Goal: Entertainment & Leisure: Consume media (video, audio)

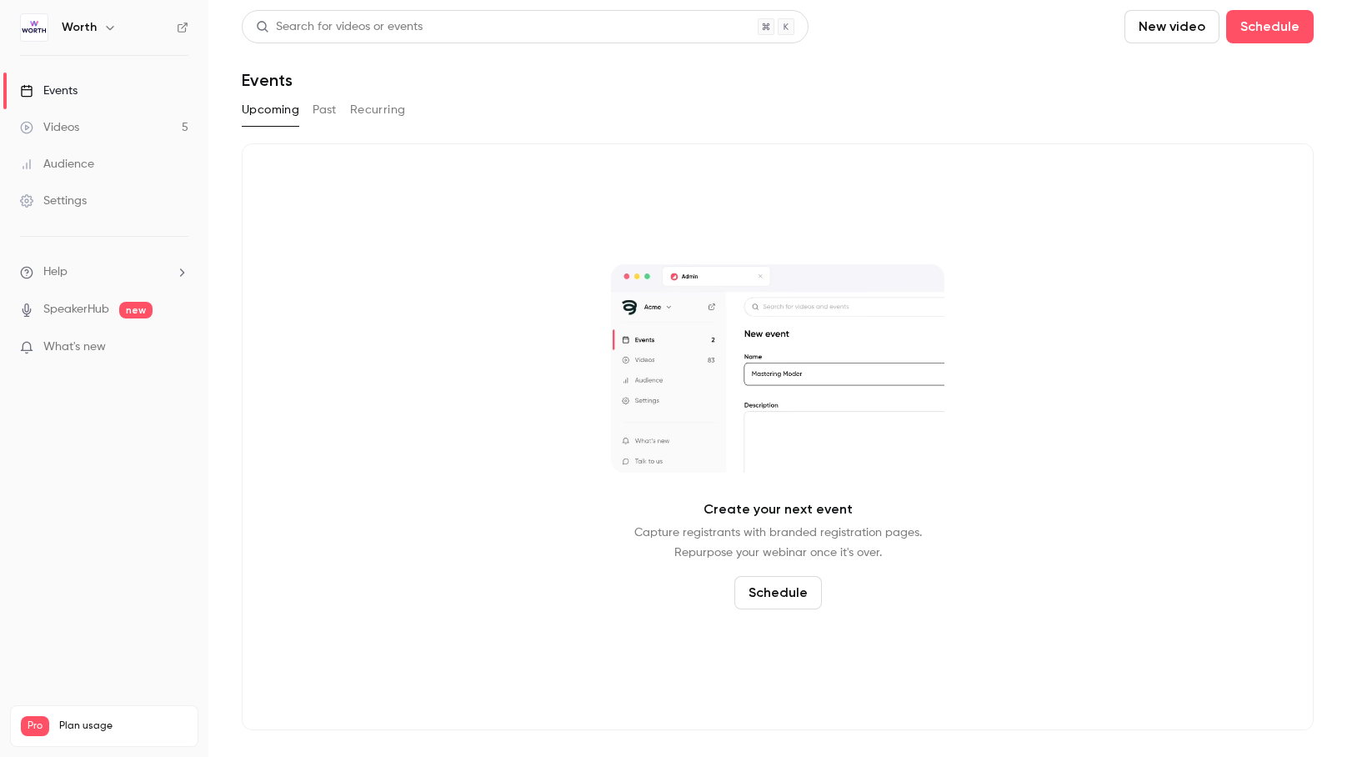
click at [127, 131] on link "Videos 5" at bounding box center [104, 127] width 208 height 37
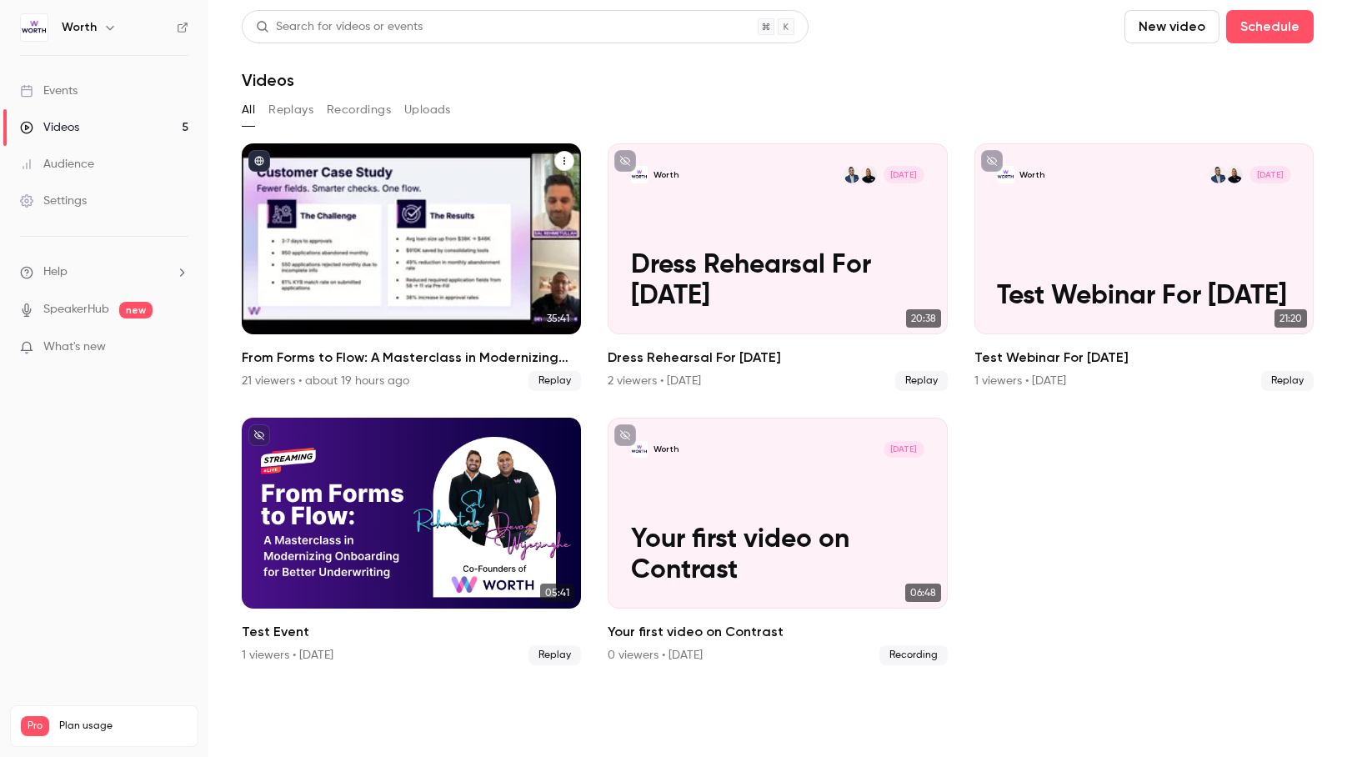
click at [560, 380] on span "Replay" at bounding box center [554, 381] width 52 height 20
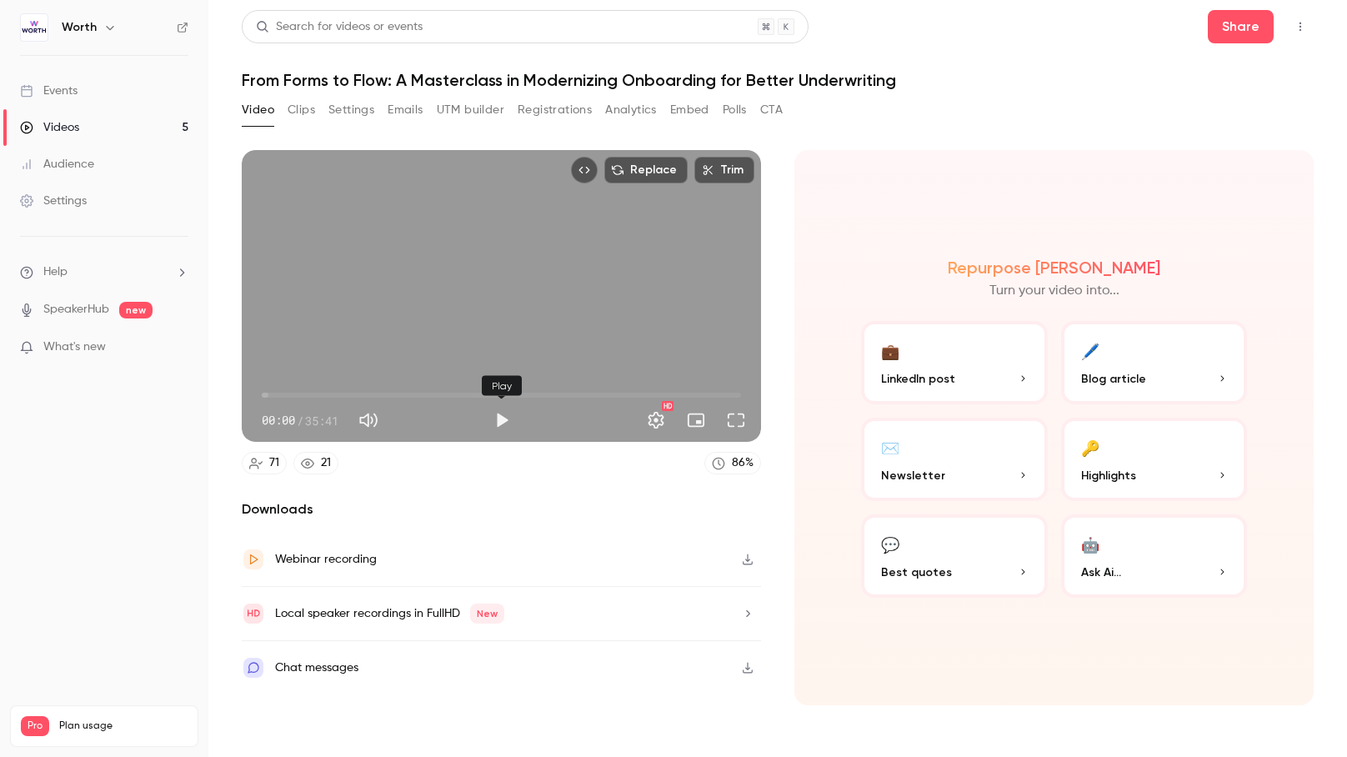
click at [507, 420] on button "Play" at bounding box center [501, 419] width 33 height 33
click at [277, 395] on span "01:10" at bounding box center [501, 395] width 479 height 27
click at [292, 394] on span "02:17" at bounding box center [501, 395] width 479 height 27
click at [304, 395] on span "03:10" at bounding box center [501, 395] width 479 height 27
click at [297, 395] on span "02:40" at bounding box center [297, 394] width 5 height 5
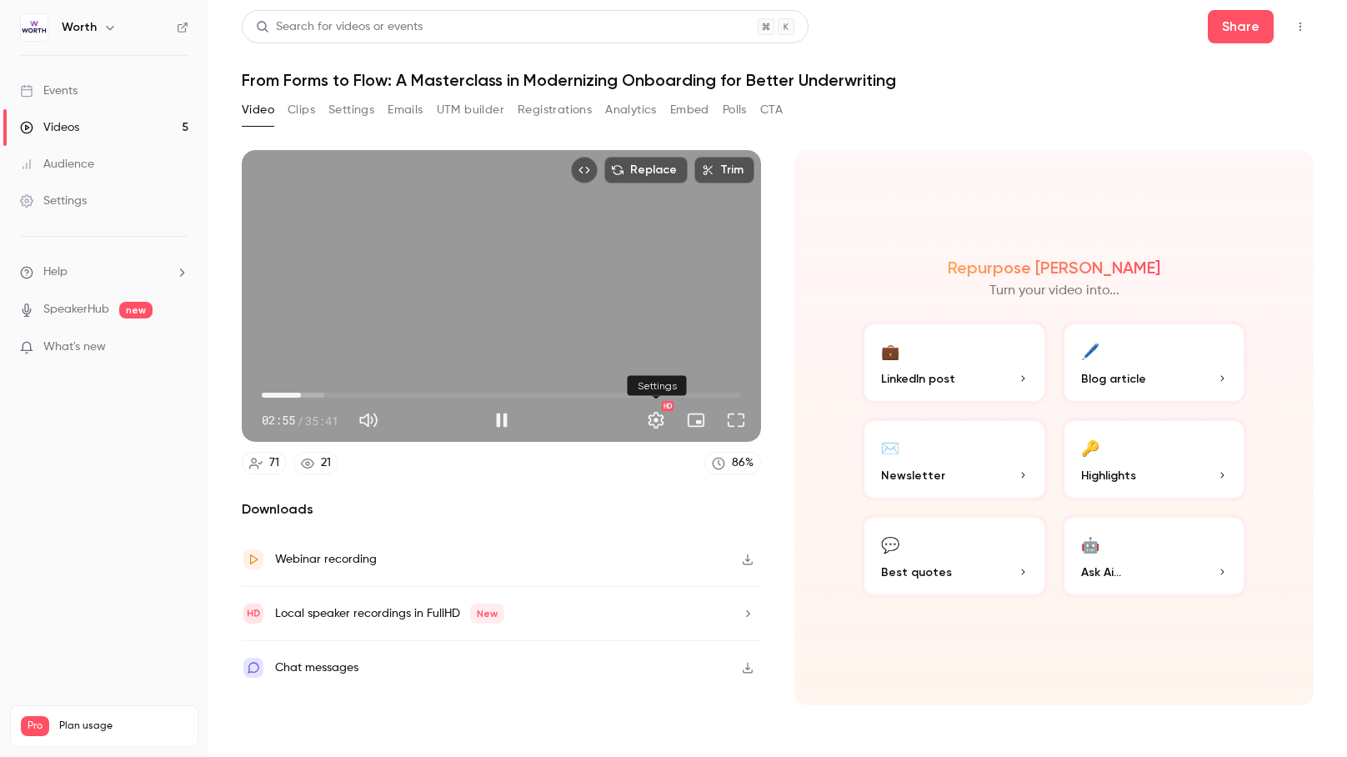
click at [661, 419] on button "Settings" at bounding box center [655, 419] width 33 height 33
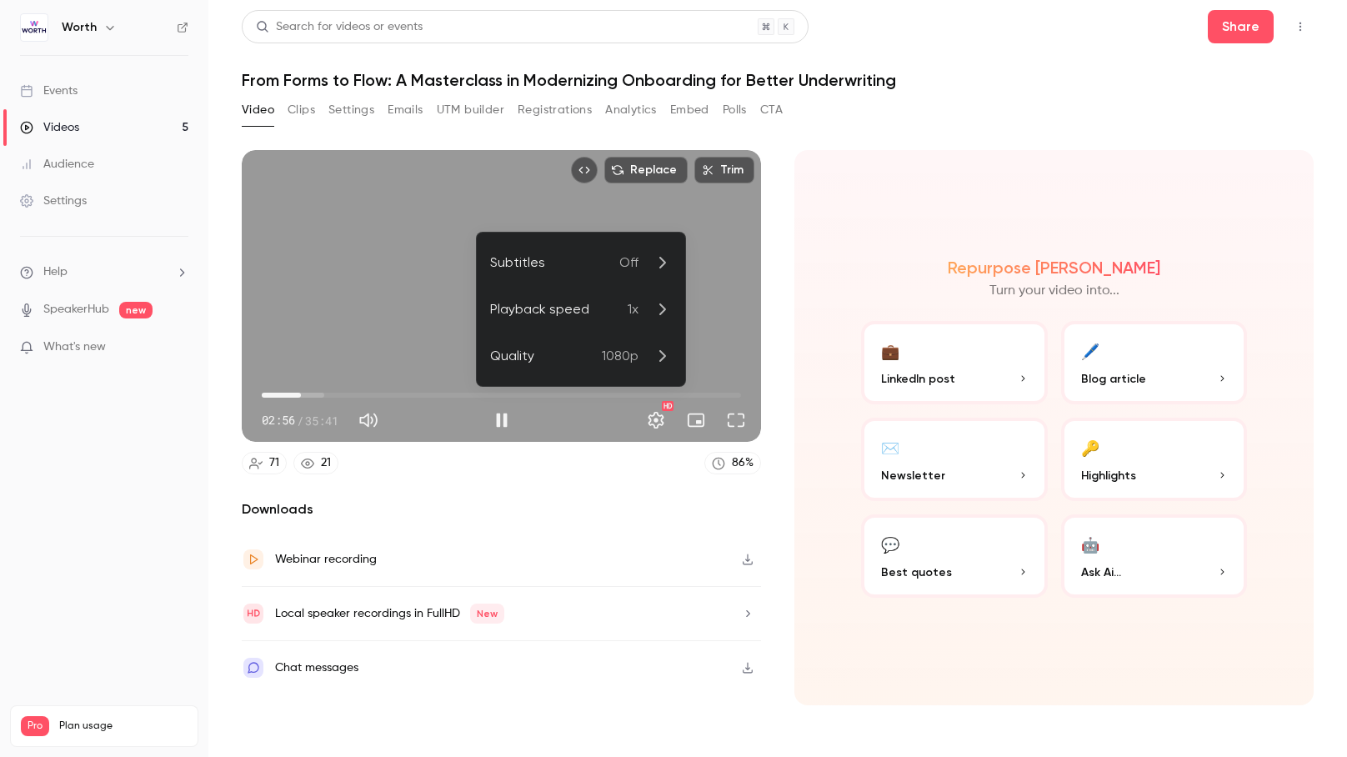
click at [641, 262] on p "Off" at bounding box center [645, 262] width 52 height 20
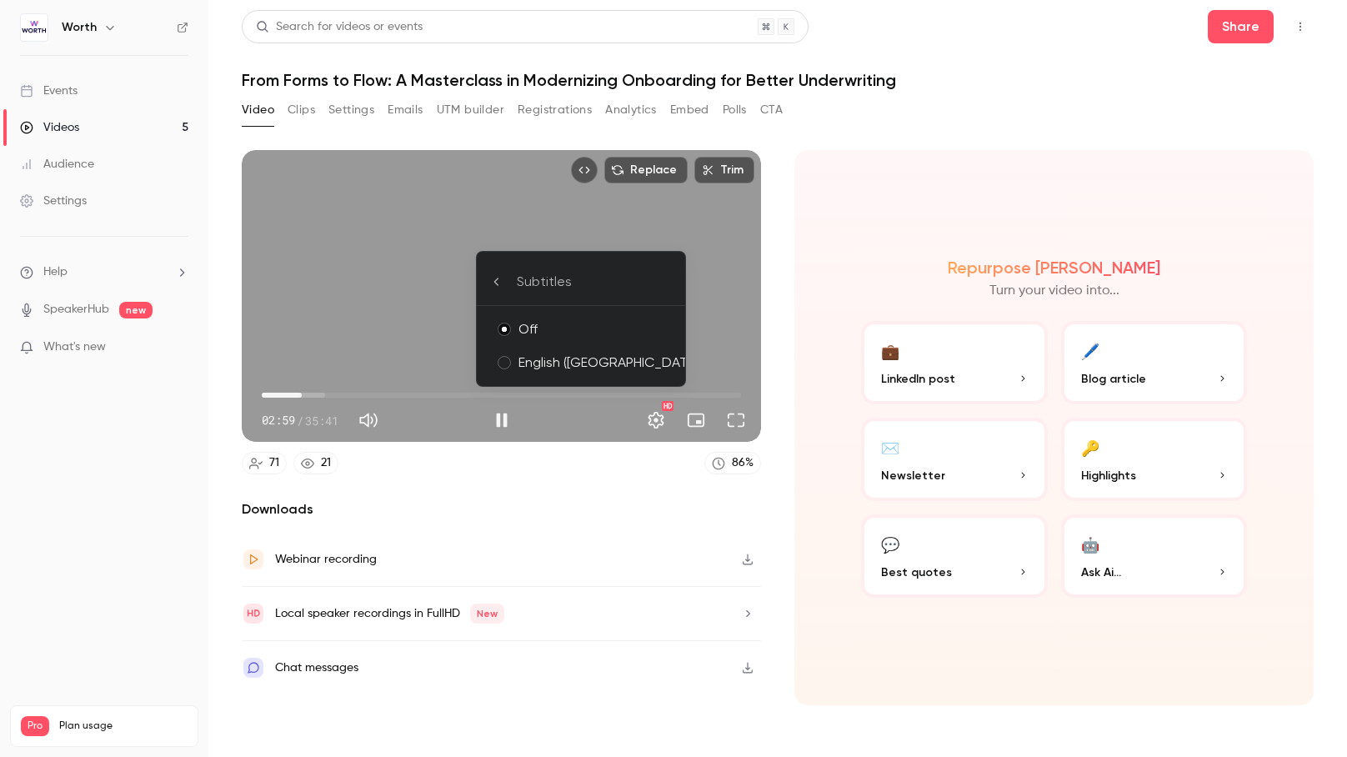
click at [547, 269] on li "Subtitles" at bounding box center [581, 281] width 208 height 47
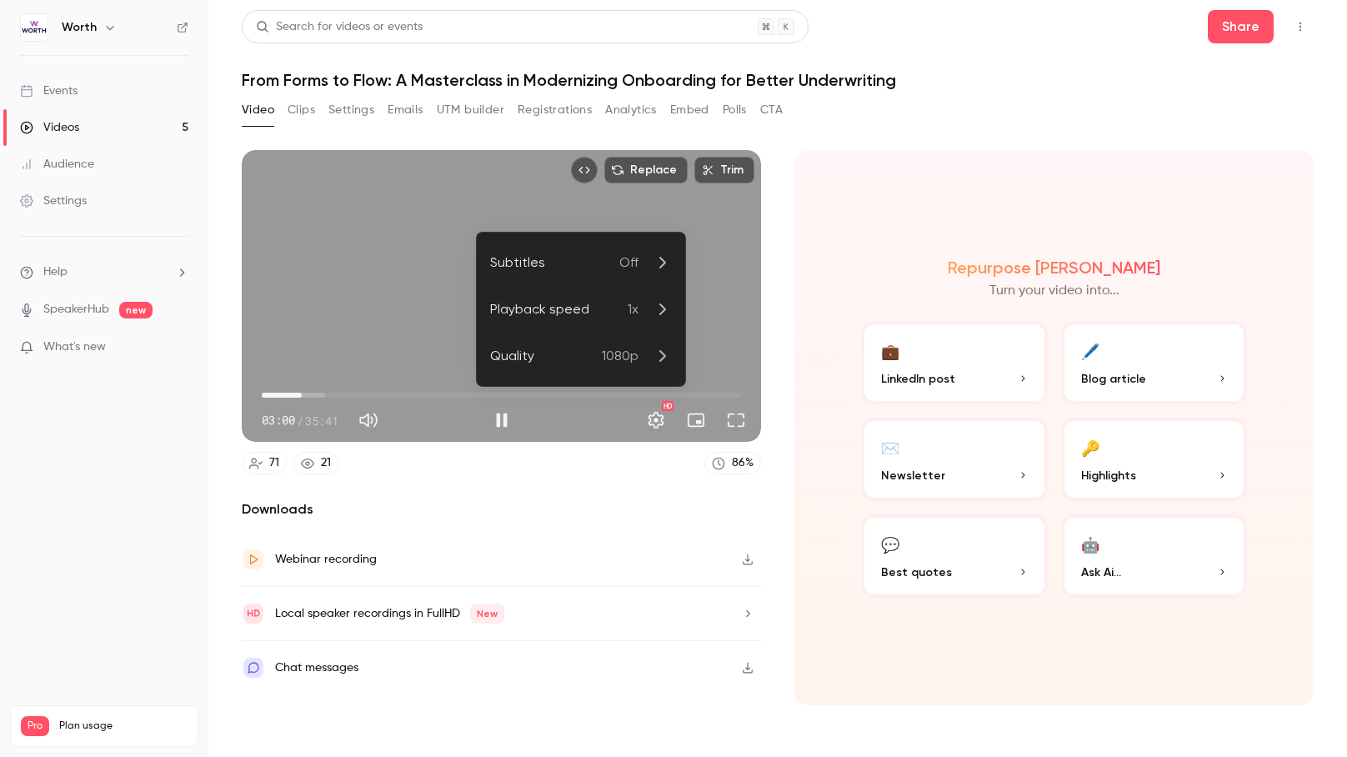
click at [623, 315] on div "Playback speed" at bounding box center [558, 309] width 137 height 20
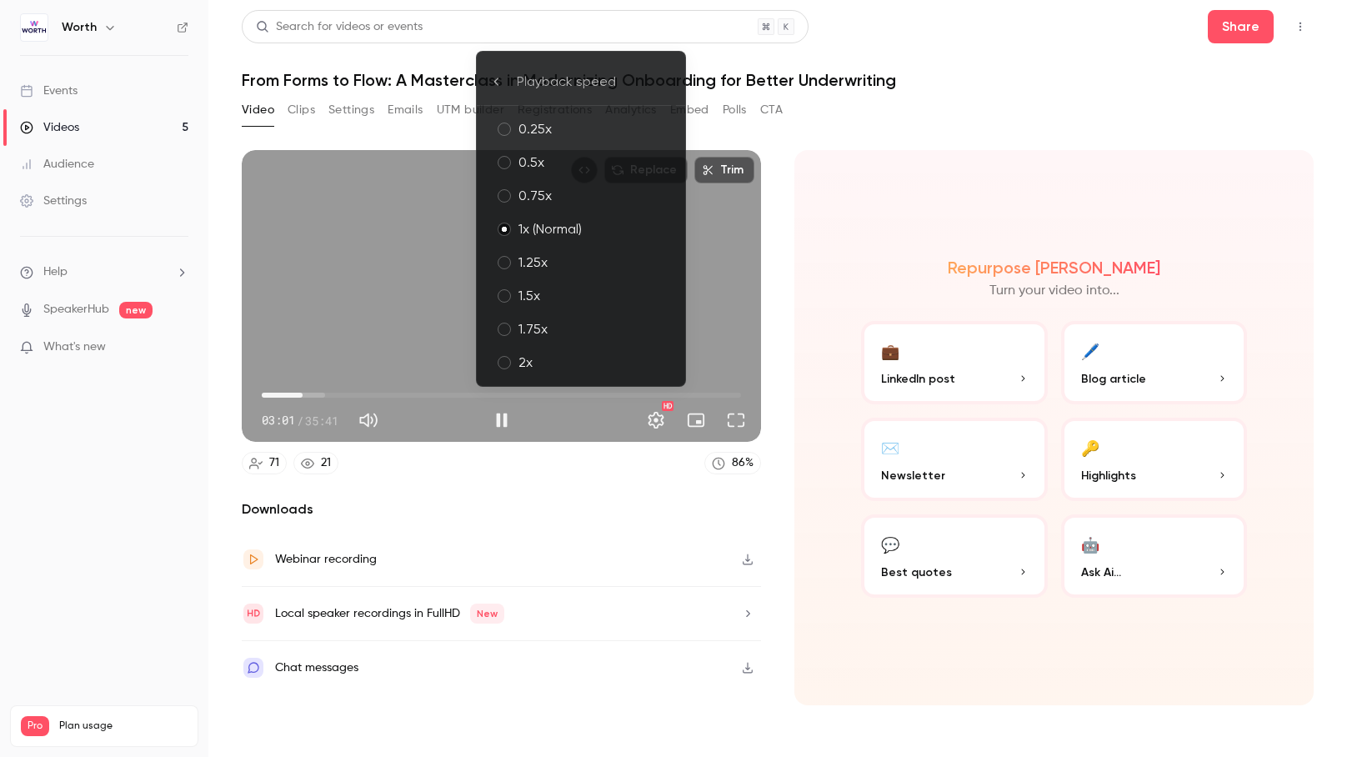
click at [575, 252] on li "1.25x" at bounding box center [581, 262] width 208 height 33
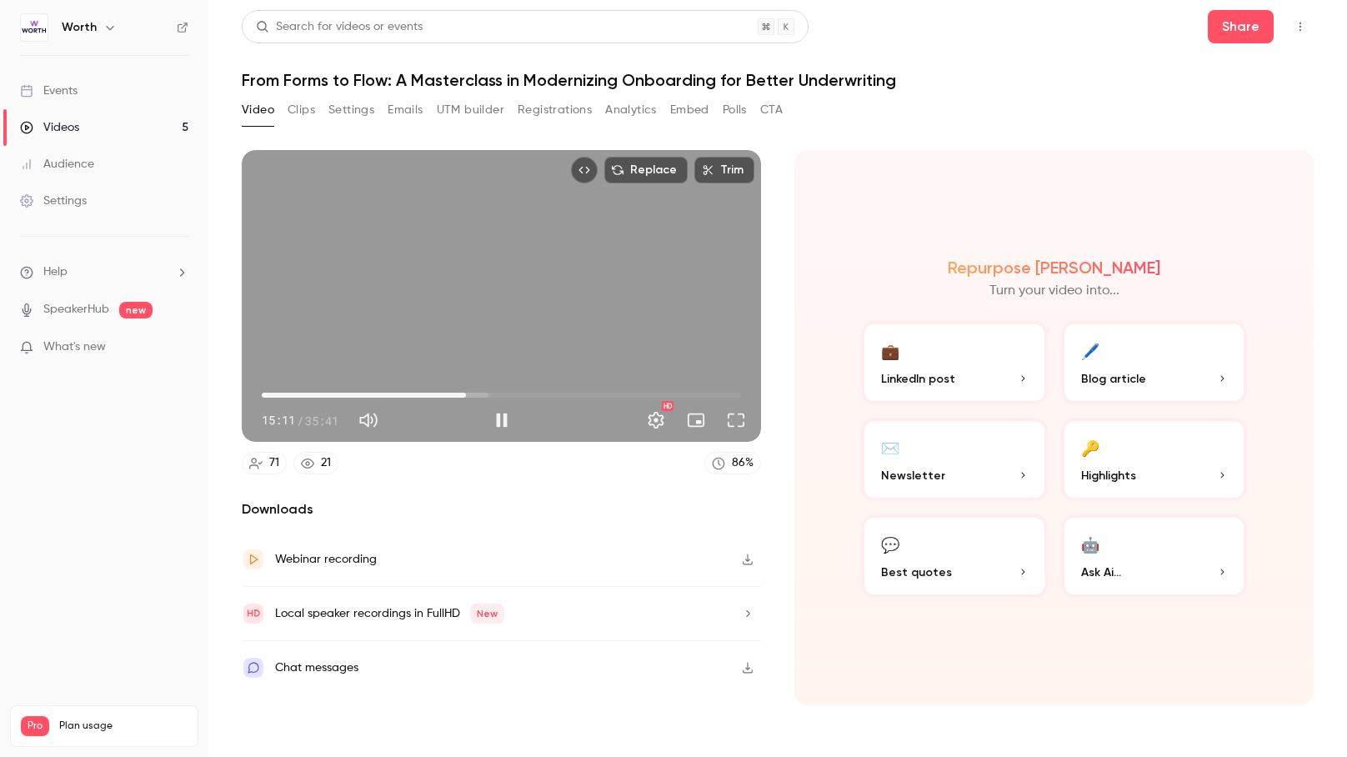
click at [432, 315] on div "Replace Trim 15:11 15:11 / 35:41 HD" at bounding box center [501, 296] width 519 height 292
click at [654, 427] on button "Settings" at bounding box center [655, 419] width 33 height 33
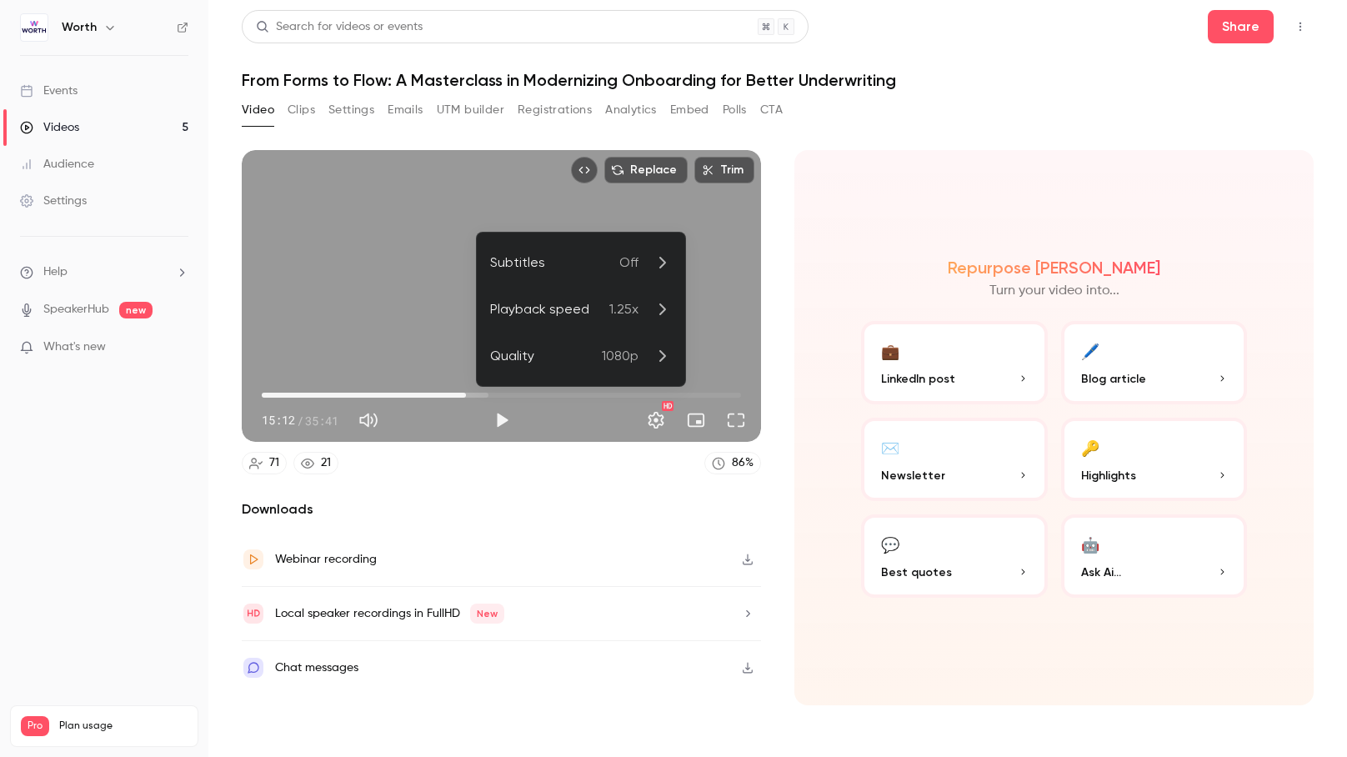
click at [587, 255] on div "Subtitles" at bounding box center [554, 262] width 129 height 20
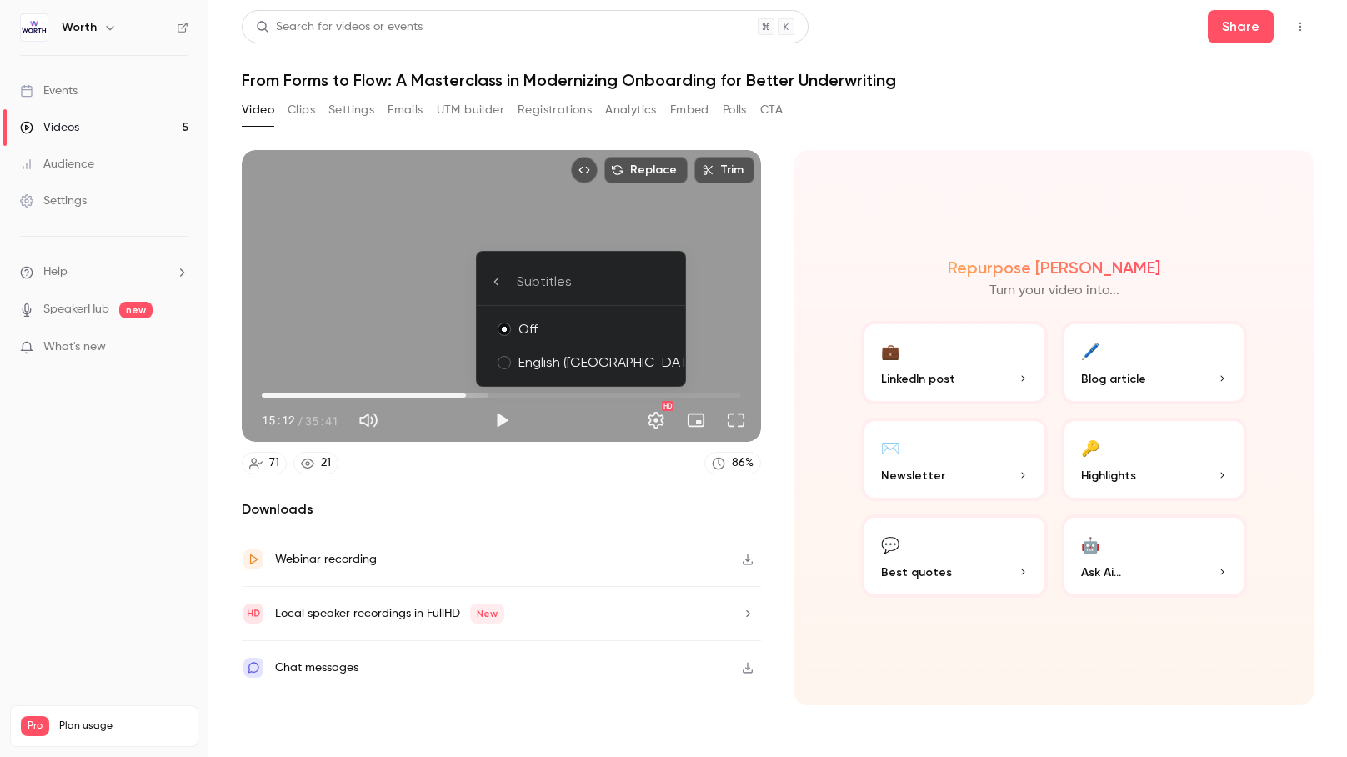
click at [549, 358] on div "English ([GEOGRAPHIC_DATA])" at bounding box center [594, 362] width 153 height 20
click at [497, 278] on icon at bounding box center [496, 280] width 4 height 7
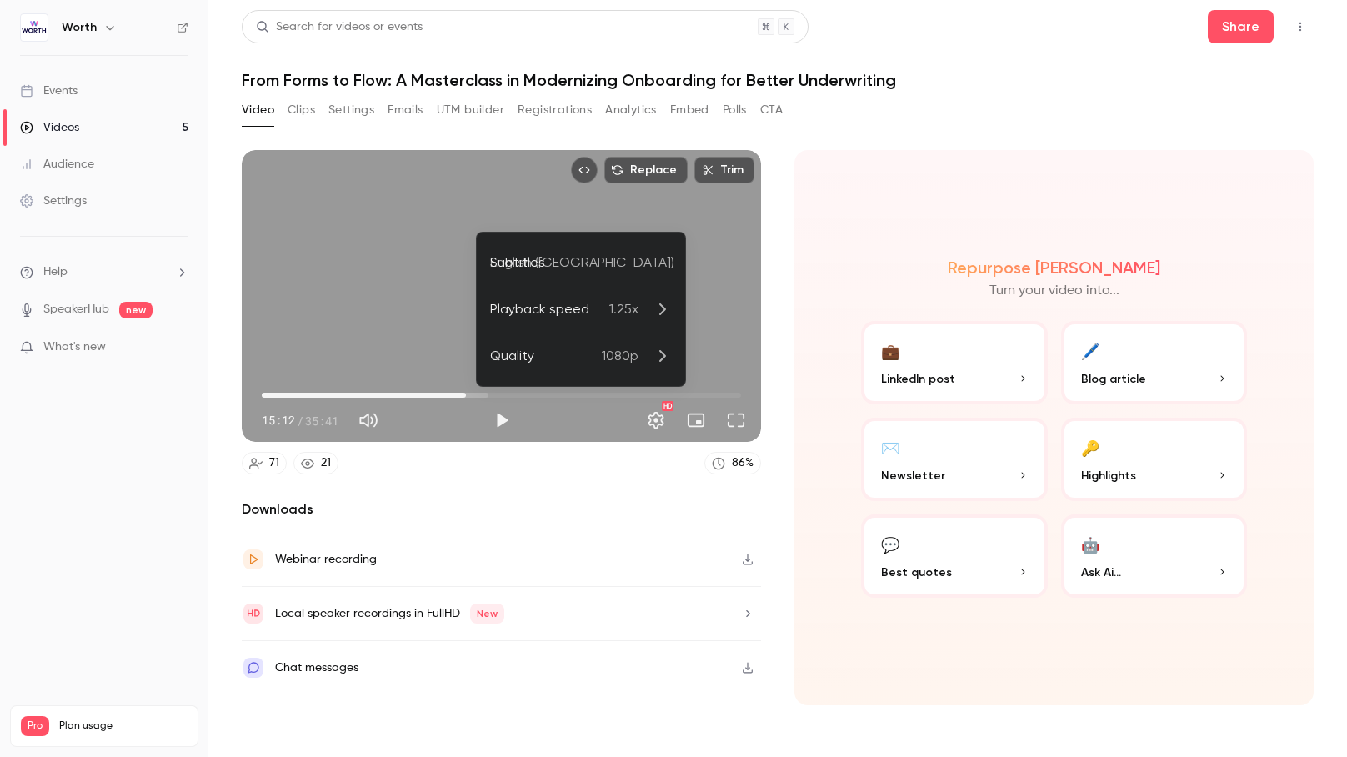
click at [441, 272] on div at bounding box center [673, 378] width 1347 height 757
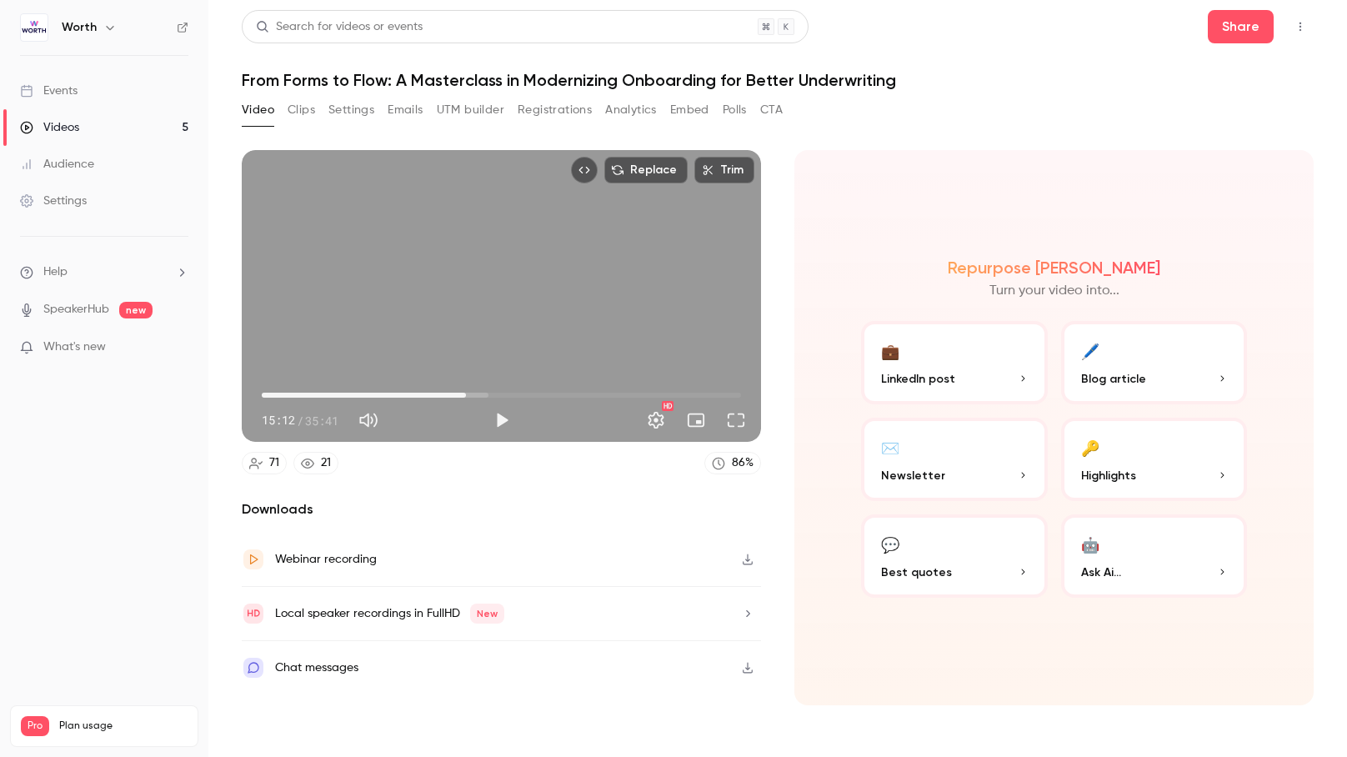
click at [478, 323] on div "Replace Trim 15:12 15:12 / 35:41 HD" at bounding box center [501, 296] width 519 height 292
click at [459, 393] on span "14:42" at bounding box center [459, 394] width 5 height 5
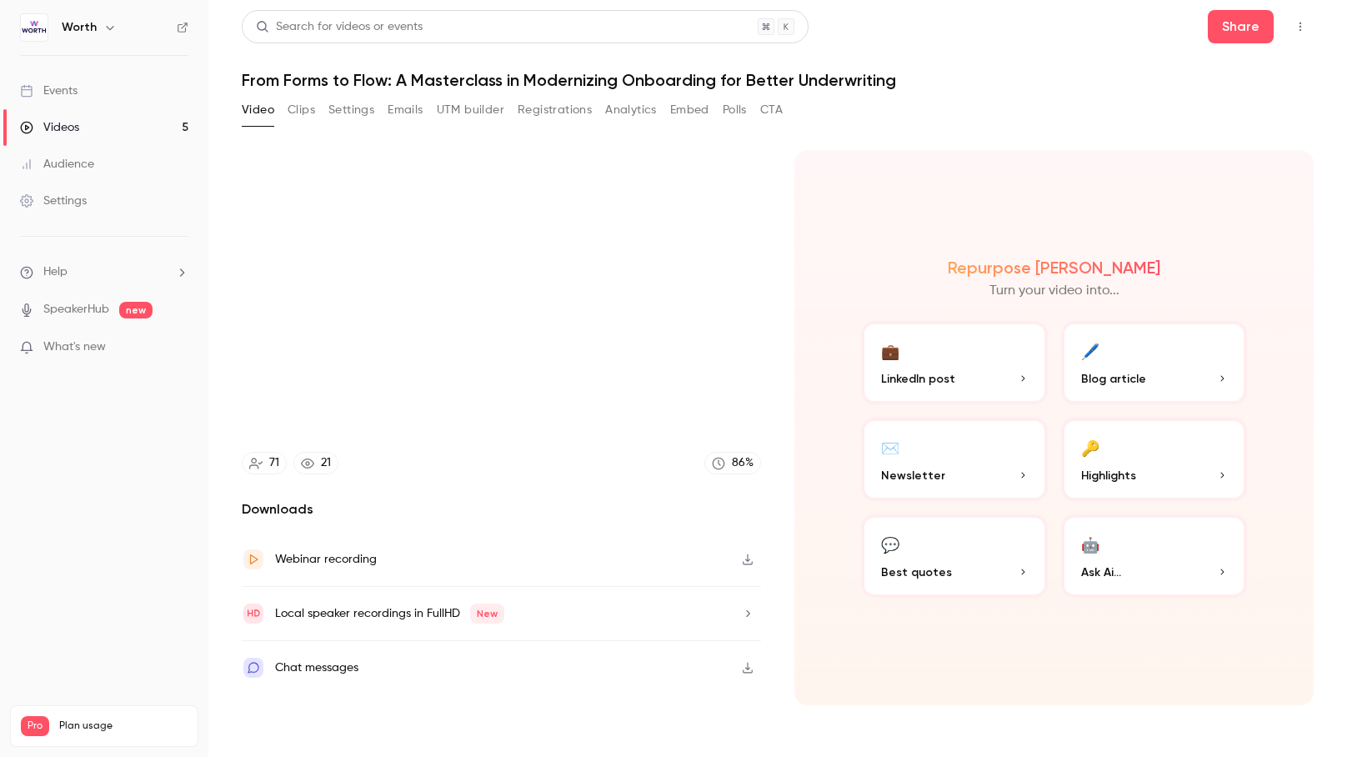
click at [162, 502] on nav "Worth Events Videos 5 Audience Settings Help SpeakerHub new What's new Pro Plan…" at bounding box center [104, 378] width 208 height 757
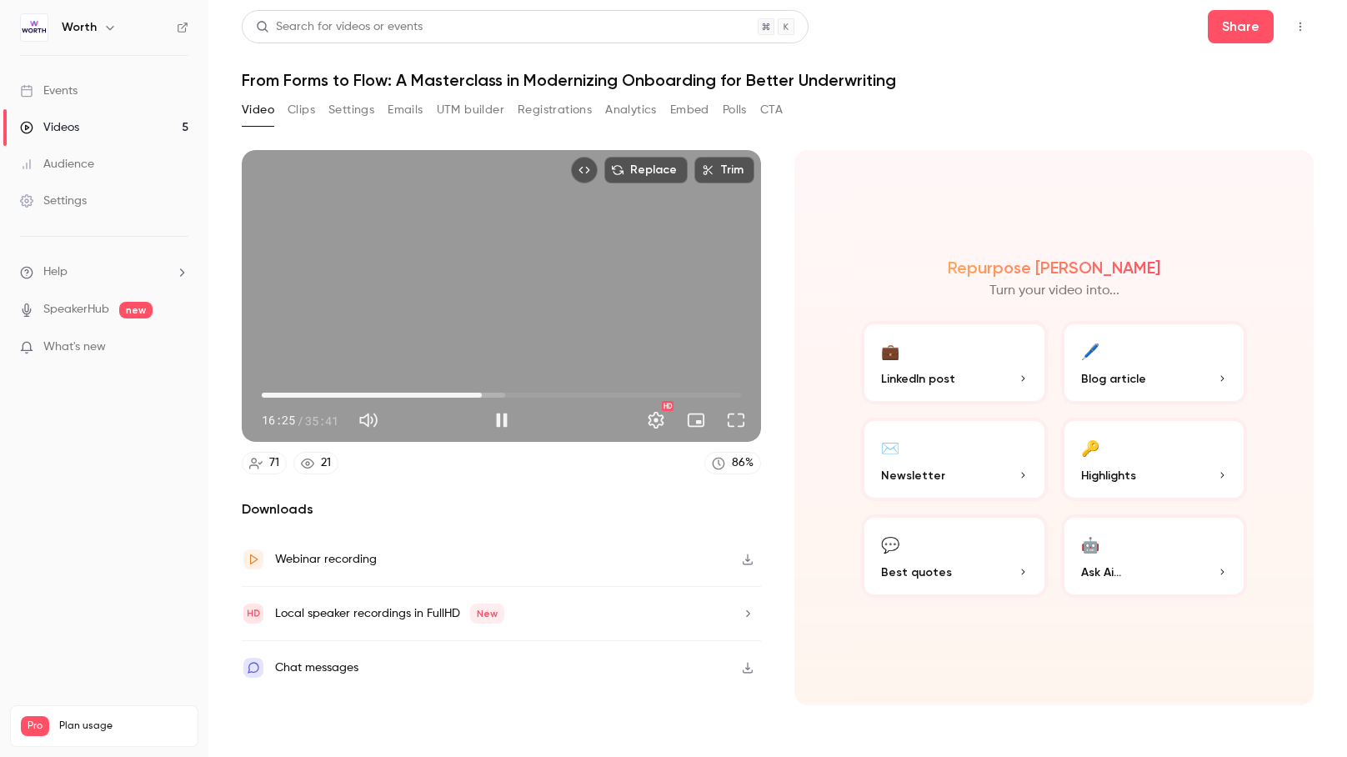
click at [552, 318] on div "Replace Trim 16:25 16:25 / 35:41 HD" at bounding box center [501, 296] width 519 height 292
click at [472, 393] on span "16:25" at bounding box center [501, 395] width 479 height 27
click at [514, 326] on div "Replace Trim 15:42 15:42 / 35:41 HD" at bounding box center [501, 296] width 519 height 292
click at [462, 392] on span "15:43" at bounding box center [501, 395] width 479 height 27
click at [487, 305] on div "Replace Trim 14:59 14:59 / 35:41 HD" at bounding box center [501, 296] width 519 height 292
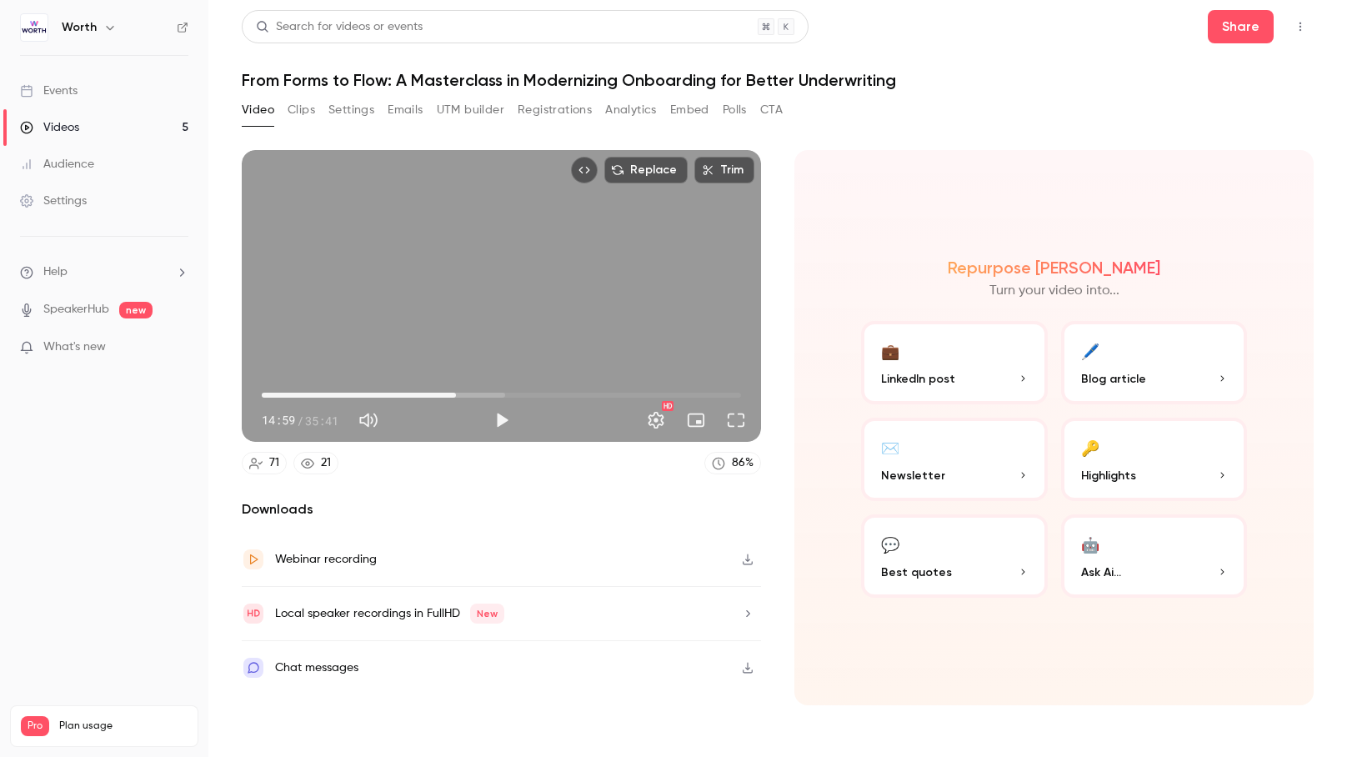
click at [456, 393] on span "14:27" at bounding box center [455, 394] width 5 height 5
click at [436, 335] on div "Replace Trim 14:27 14:27 / 35:41 HD" at bounding box center [501, 296] width 519 height 292
click at [467, 393] on span "14:31" at bounding box center [501, 395] width 479 height 27
click at [466, 392] on span "15:25" at bounding box center [468, 394] width 5 height 5
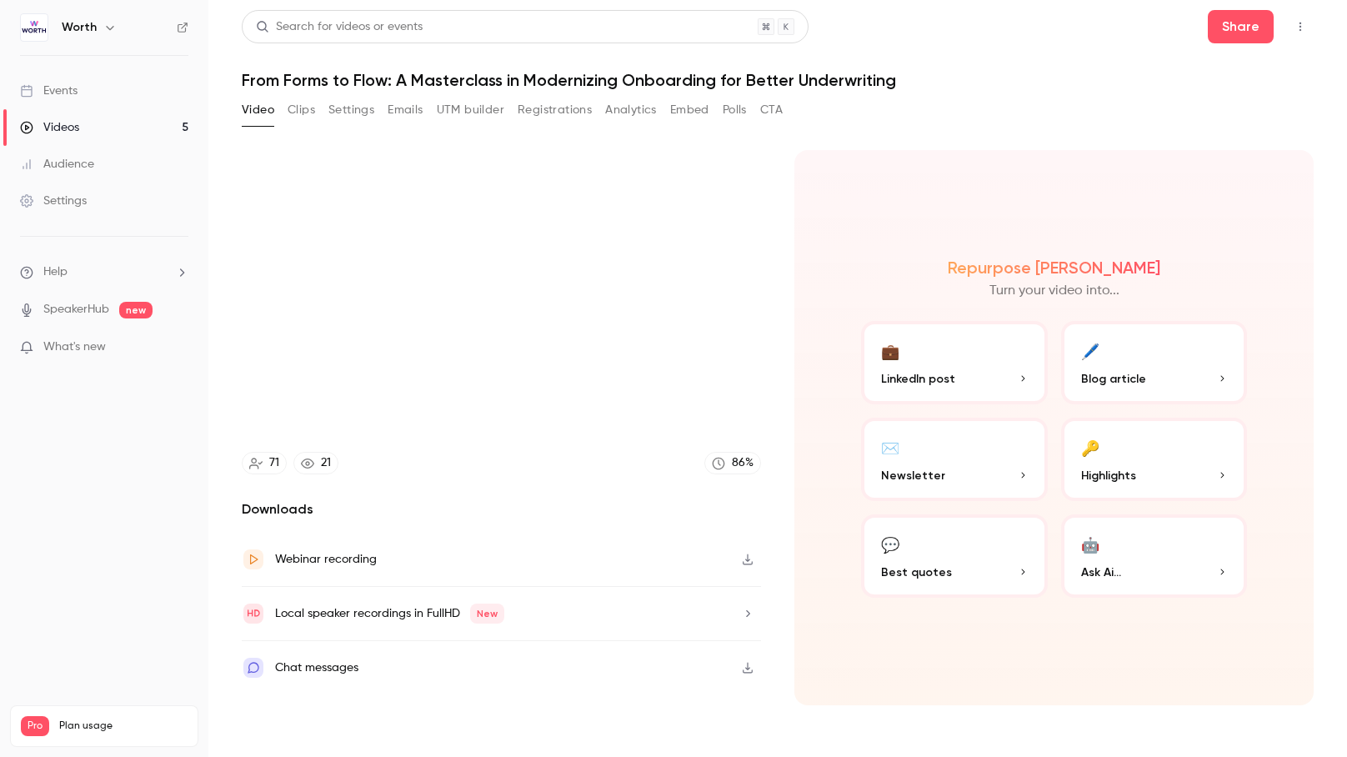
click at [1337, 309] on main "Search for videos or events Share From Forms to Flow: A Masterclass in Moderniz…" at bounding box center [777, 378] width 1138 height 757
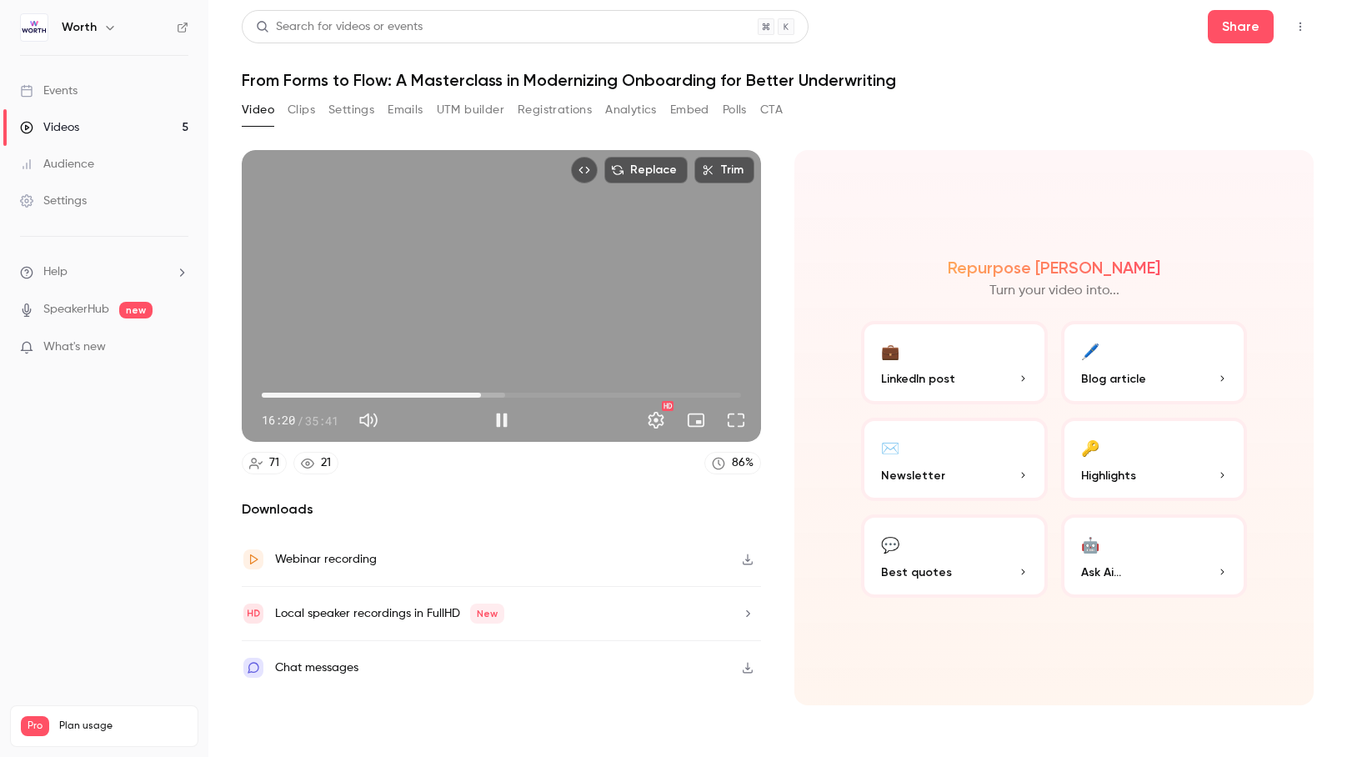
click at [537, 336] on div "Replace Trim 16:20 16:20 / 35:41 HD" at bounding box center [501, 296] width 519 height 292
click at [472, 392] on span "15:42" at bounding box center [472, 394] width 5 height 5
click at [462, 394] on span "14:57" at bounding box center [501, 395] width 479 height 27
click at [506, 310] on div "Replace Trim 14:57 14:57 / 35:41 HD" at bounding box center [501, 296] width 519 height 292
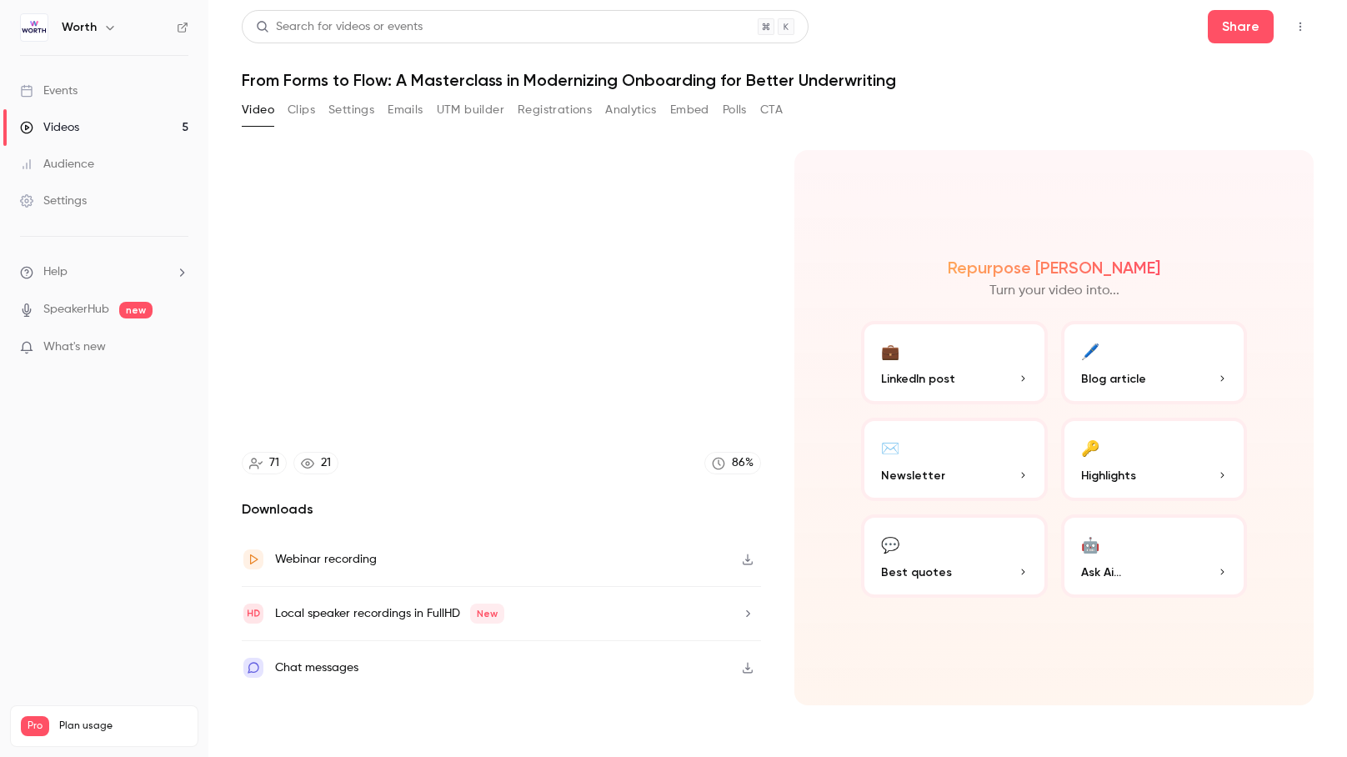
click at [747, 612] on icon "button" at bounding box center [748, 613] width 4 height 7
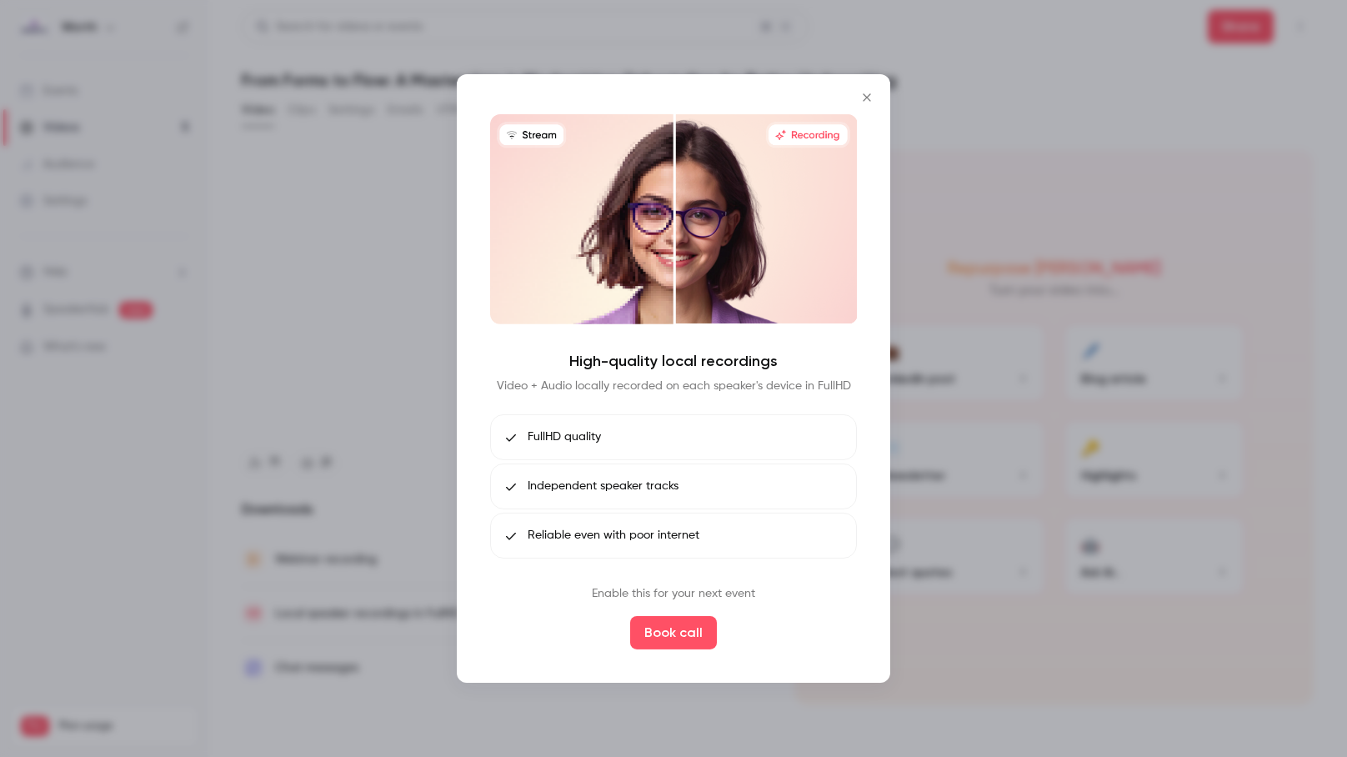
click at [872, 97] on icon "Close" at bounding box center [867, 97] width 20 height 13
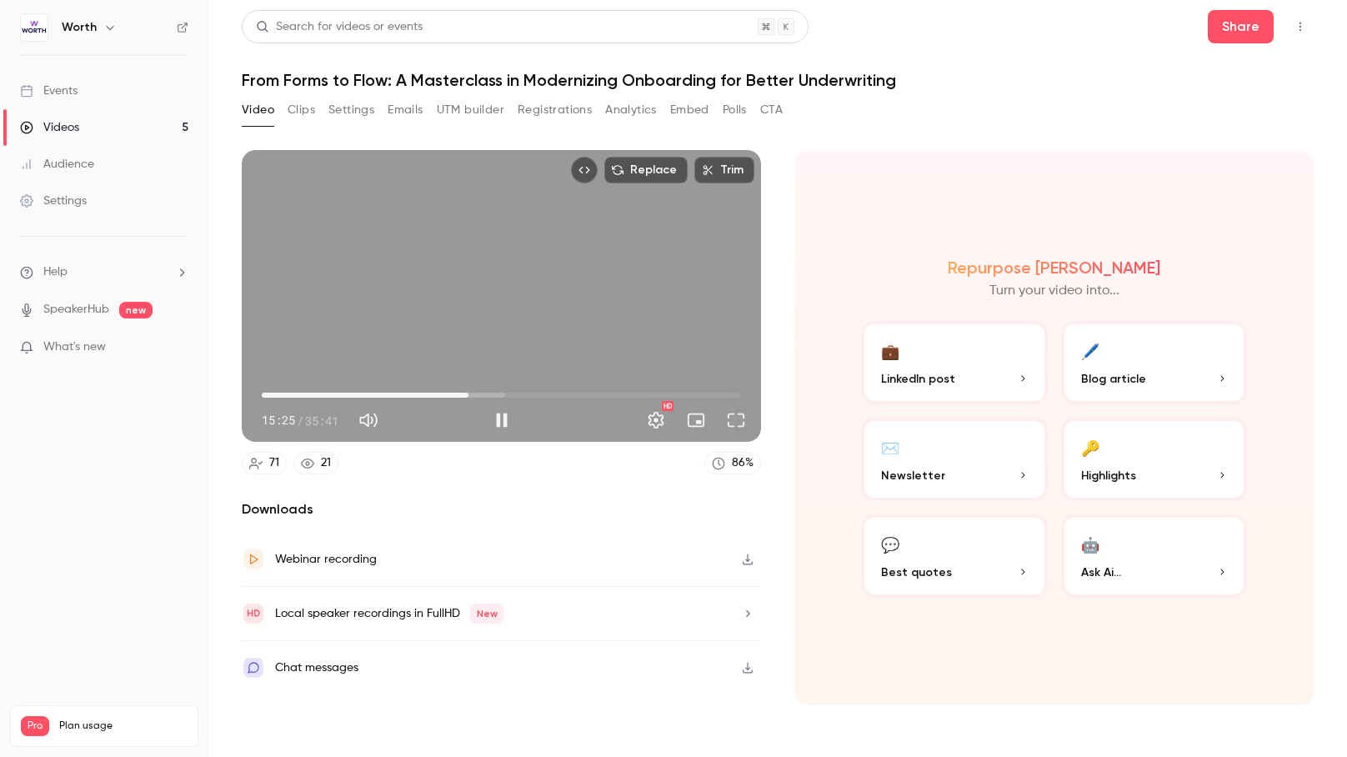
click at [662, 272] on div "Replace Trim 15:25 15:25 / 35:41 HD" at bounding box center [501, 296] width 519 height 292
click at [423, 276] on div "Replace Trim 15:25 15:25 / 35:41 HD" at bounding box center [501, 296] width 519 height 292
click at [595, 304] on div "Replace Trim 15:39 15:39 / 35:41 HD" at bounding box center [501, 296] width 519 height 292
click at [506, 278] on div "Replace Trim 15:39 15:39 / 35:41 HD" at bounding box center [501, 296] width 519 height 292
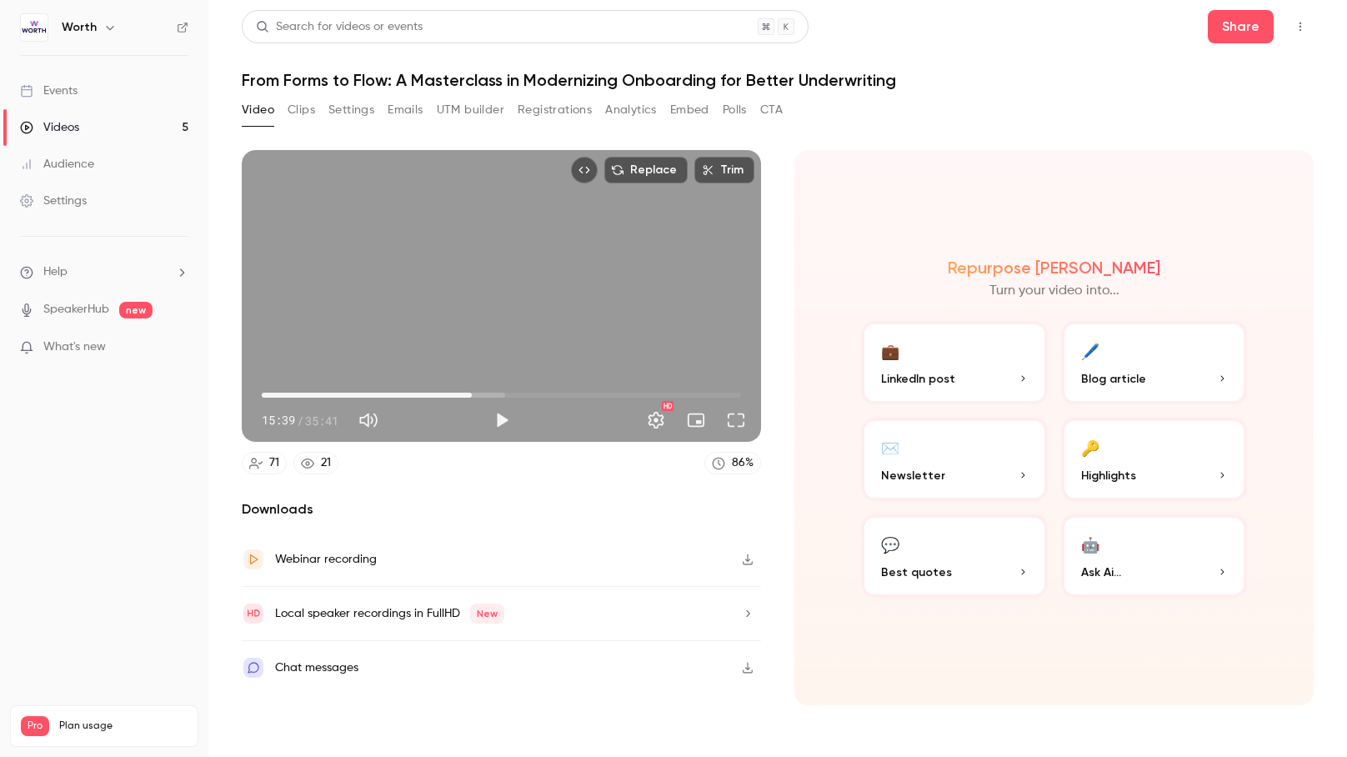
click at [506, 278] on div "Replace Trim 15:39 15:39 / 35:41 HD" at bounding box center [501, 296] width 519 height 292
click at [522, 296] on div "Replace Trim 15:53 15:53 / 35:41 HD" at bounding box center [501, 296] width 519 height 292
click at [517, 287] on div "Replace Trim 15:53 15:53 / 35:41 HD" at bounding box center [501, 296] width 519 height 292
click at [525, 260] on div "Replace Trim 16:18 16:18 / 35:41 HD" at bounding box center [501, 296] width 519 height 292
click at [497, 248] on div "Replace Trim 16:19 16:19 / 35:41 HD" at bounding box center [501, 296] width 519 height 292
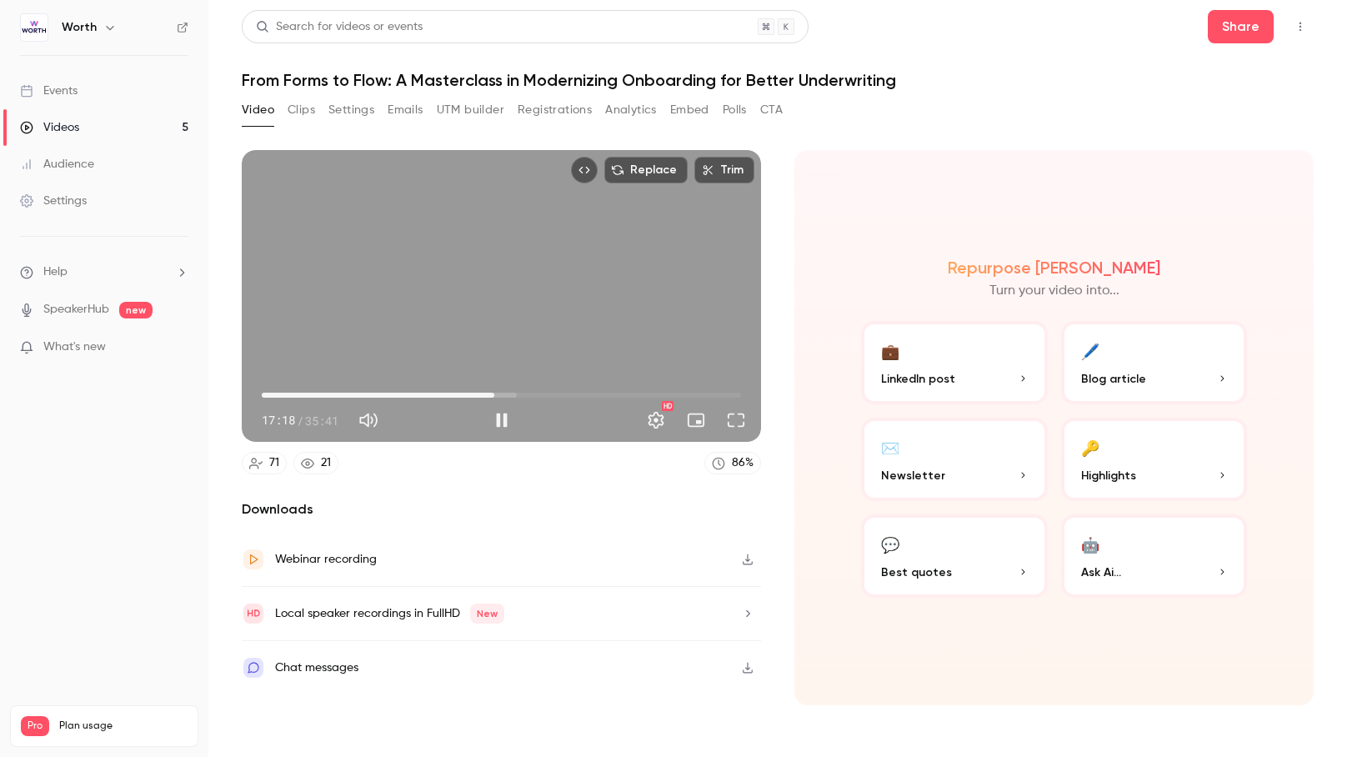
click at [476, 298] on div "Replace Trim 17:18 17:18 / 35:41 HD" at bounding box center [501, 296] width 519 height 292
click at [490, 397] on span "17:00" at bounding box center [489, 394] width 5 height 5
click at [562, 310] on div "Replace Trim 17:00 17:00 / 35:41 HD" at bounding box center [501, 296] width 519 height 292
click at [563, 272] on div "Replace Trim 17:36 17:36 / 35:41 HD" at bounding box center [501, 296] width 519 height 292
click at [469, 283] on div "Replace Trim 17:36 17:36 / 35:41 HD" at bounding box center [501, 296] width 519 height 292
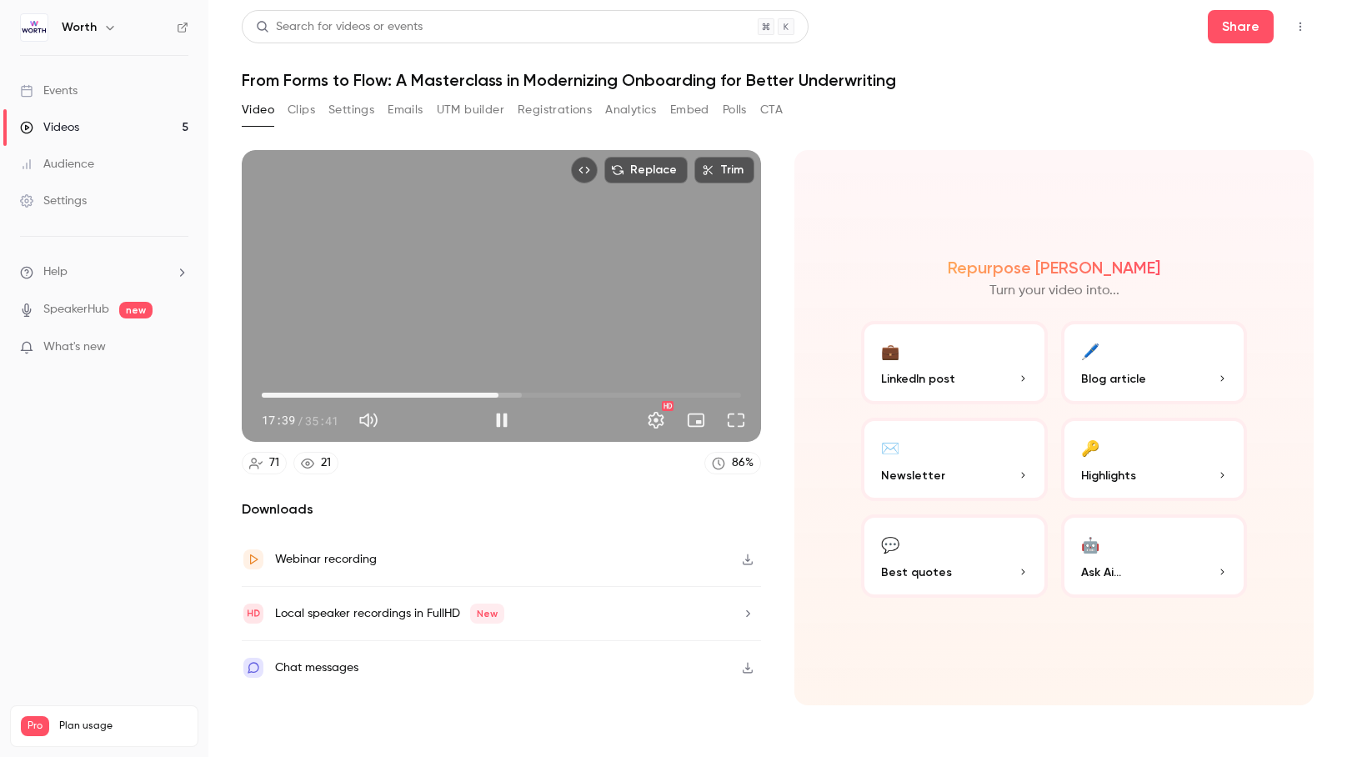
click at [550, 275] on div "Replace Trim 17:39 17:39 / 35:41 HD" at bounding box center [501, 296] width 519 height 292
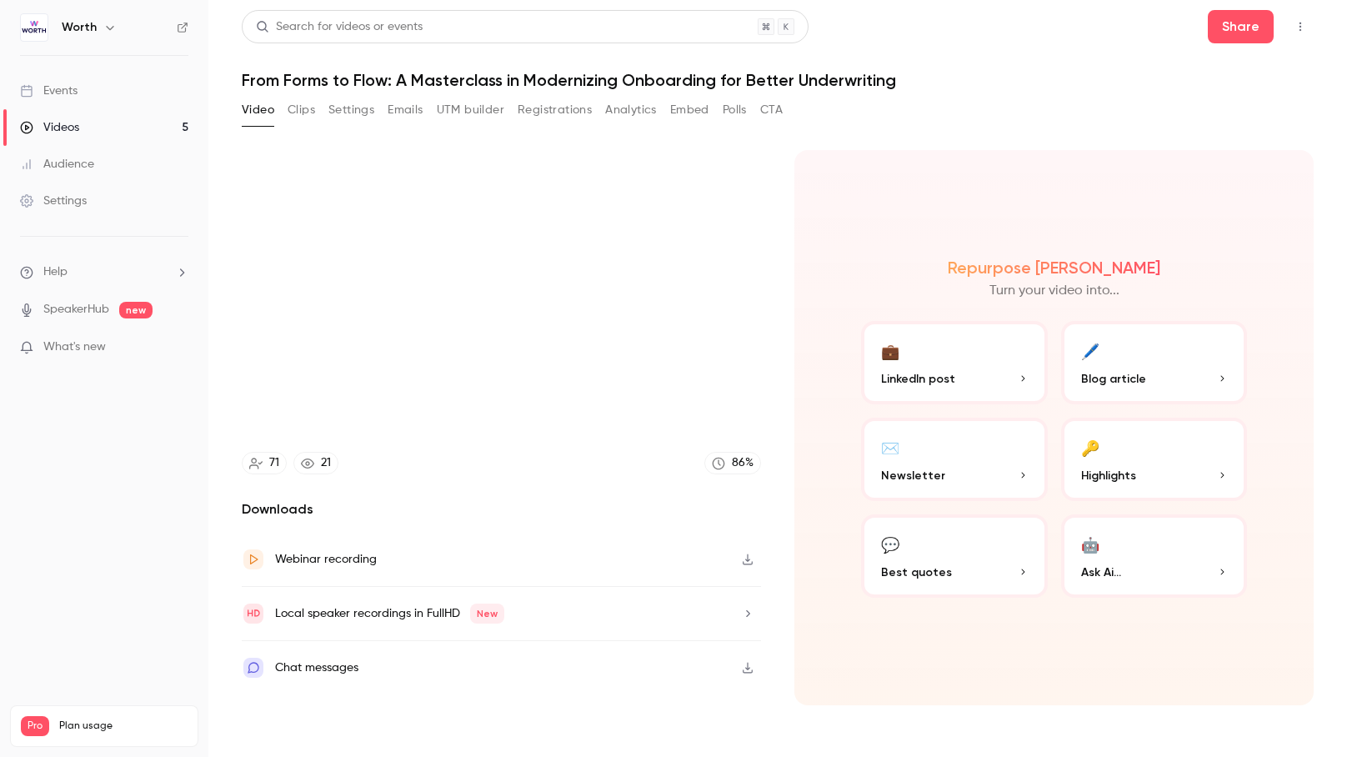
click at [550, 275] on video at bounding box center [501, 296] width 519 height 292
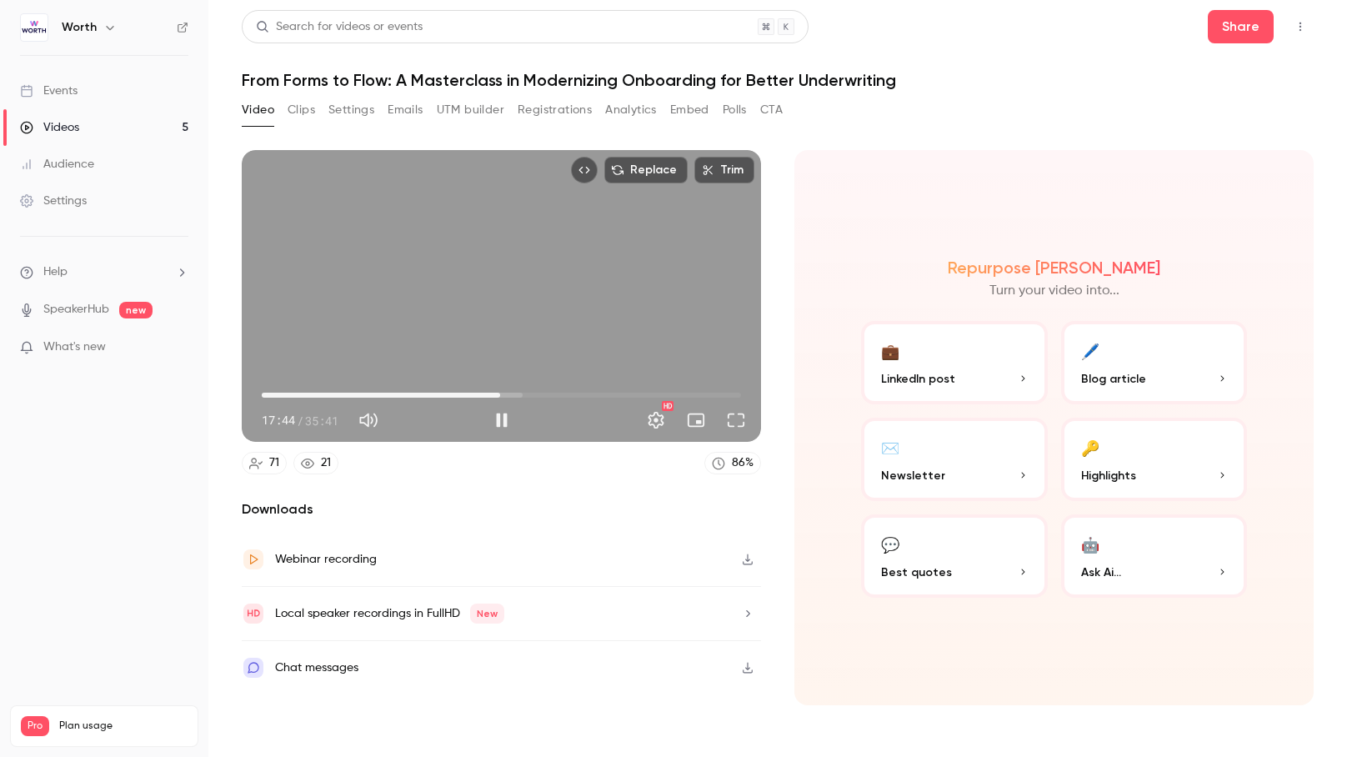
click at [493, 320] on div "Replace Trim 17:44 17:44 / 35:41 HD" at bounding box center [501, 296] width 519 height 292
click at [487, 393] on span "16:45" at bounding box center [501, 395] width 479 height 27
click at [512, 342] on div "Replace Trim 16:45 16:45 / 35:41 HD" at bounding box center [501, 296] width 519 height 292
click at [552, 300] on div "Replace Trim 16:57 16:57 / 35:41 HD" at bounding box center [501, 296] width 519 height 292
click at [561, 273] on div "Replace Trim 16:57 16:57 / 35:41 HD" at bounding box center [501, 296] width 519 height 292
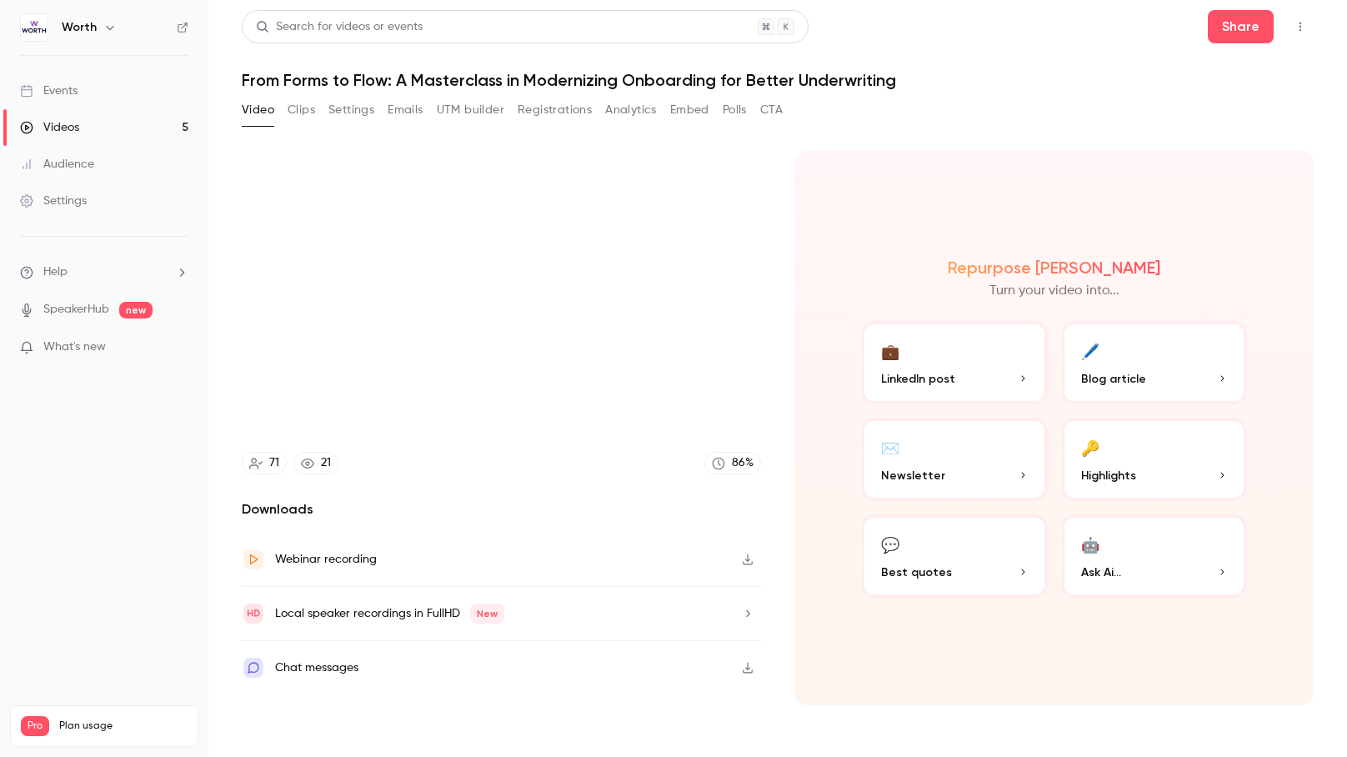
click at [584, 272] on div "Replace Trim 17:01 17:01 / 35:41 HD" at bounding box center [501, 296] width 519 height 292
click at [584, 272] on video at bounding box center [501, 296] width 519 height 292
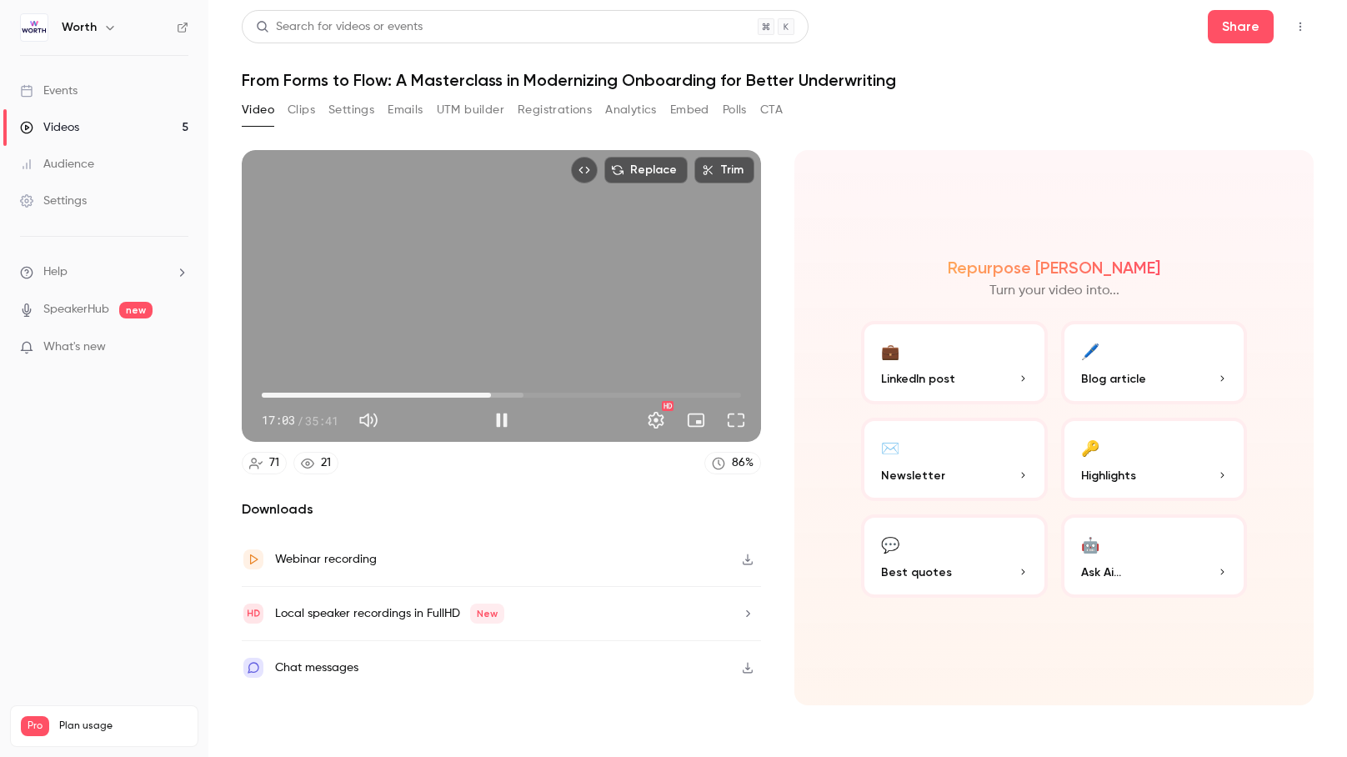
click at [524, 276] on div "Replace Trim 17:03 17:03 / 35:41 HD" at bounding box center [501, 296] width 519 height 292
click at [527, 277] on div "Replace Trim 17:03 17:03 / 35:41 HD" at bounding box center [501, 296] width 519 height 292
click at [495, 392] on span "17:23" at bounding box center [494, 394] width 5 height 5
click at [535, 329] on div "Replace Trim 17:58 17:58 / 35:41 HD" at bounding box center [501, 296] width 519 height 292
click at [501, 395] on span "17:59" at bounding box center [503, 394] width 5 height 5
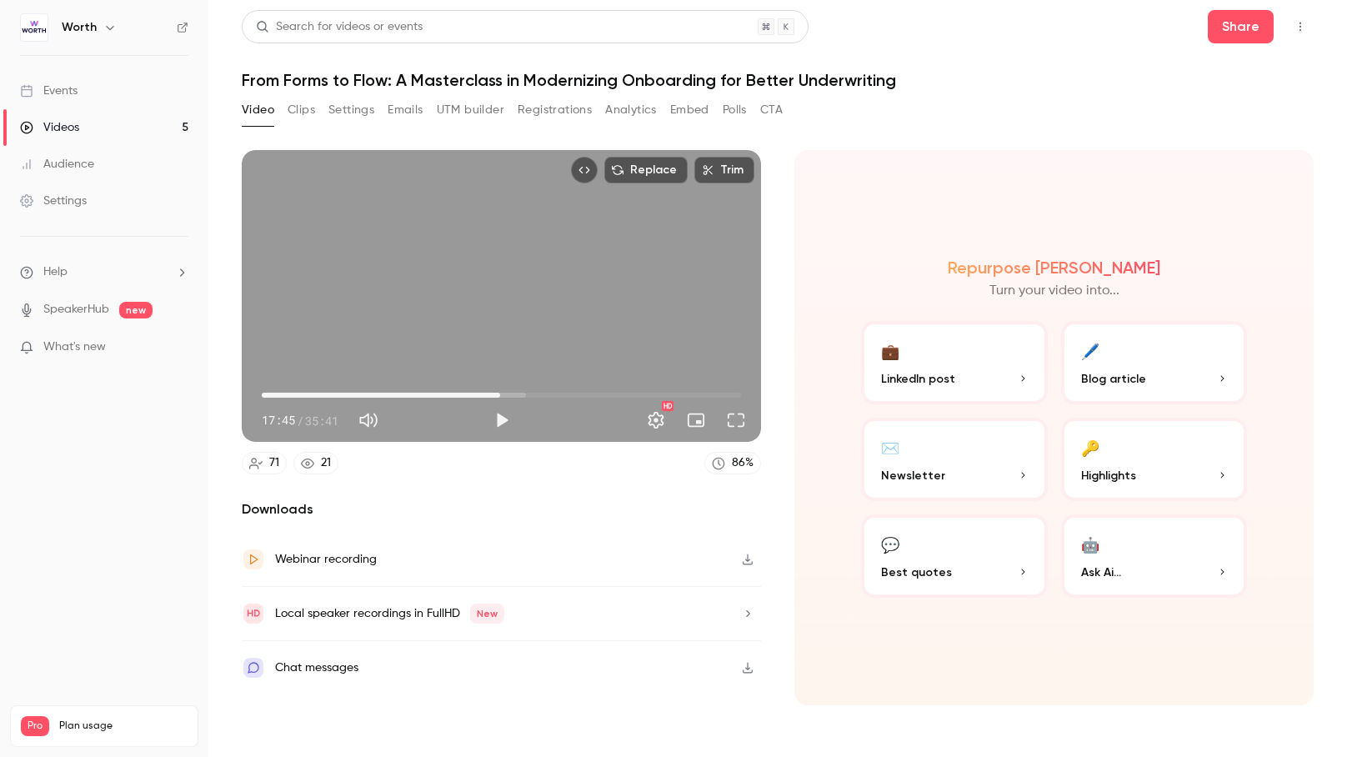
click at [527, 357] on div "Replace Trim 17:45 17:45 / 35:41 HD" at bounding box center [501, 296] width 519 height 292
click at [497, 392] on span "17:34" at bounding box center [497, 394] width 5 height 5
click at [583, 302] on div "Replace Trim 17:35 17:35 / 35:41 HD" at bounding box center [501, 296] width 519 height 292
click at [497, 396] on span "17:36" at bounding box center [498, 394] width 5 height 5
click at [496, 396] on span "17:26" at bounding box center [495, 394] width 5 height 5
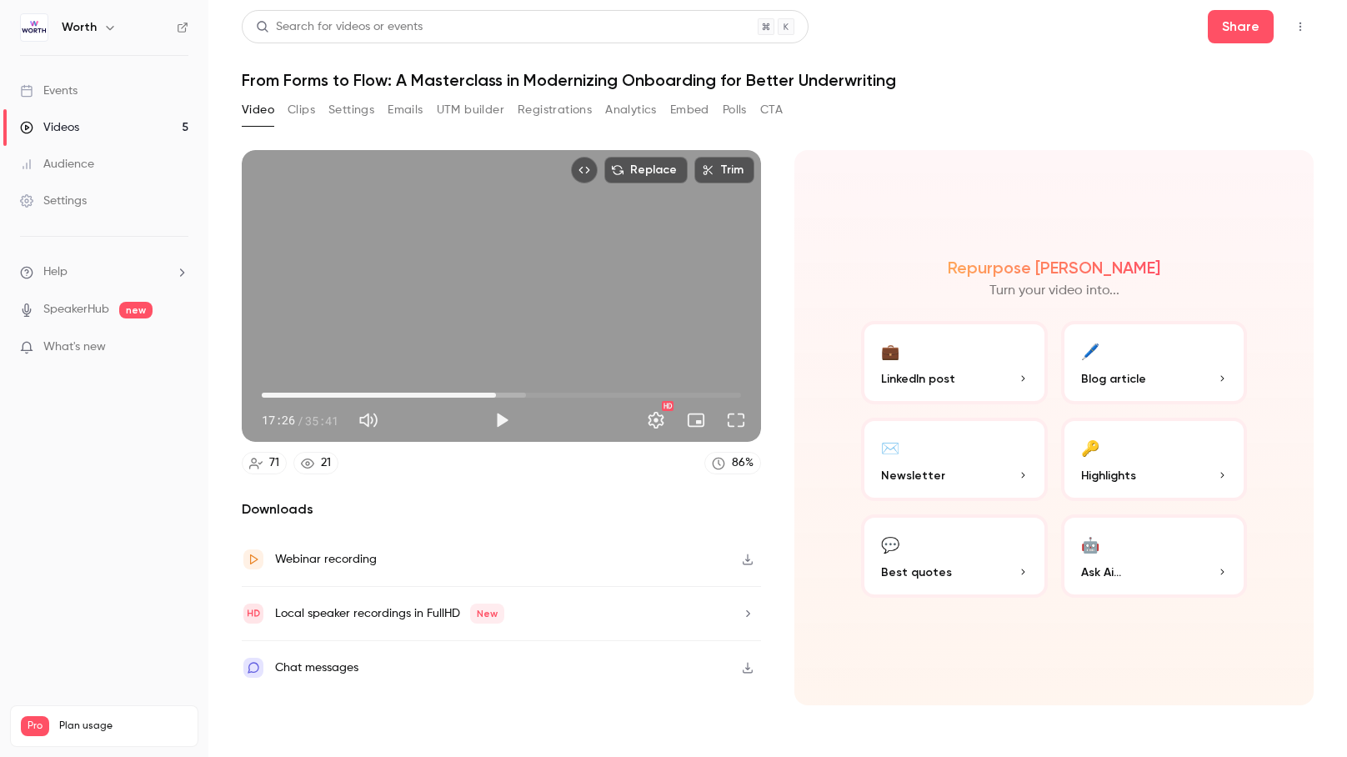
click at [611, 357] on div "Replace Trim 17:26 17:26 / 35:41 HD" at bounding box center [501, 296] width 519 height 292
click at [606, 295] on div "Replace Trim 17:34 17:34 / 35:41 HD" at bounding box center [501, 296] width 519 height 292
click at [547, 271] on div "Replace Trim 17:34 17:34 / 35:41 HD" at bounding box center [501, 296] width 519 height 292
click at [497, 287] on div "Replace Trim 17:42 17:42 / 35:41 HD" at bounding box center [501, 296] width 519 height 292
type input "******"
